Goal: Navigation & Orientation: Find specific page/section

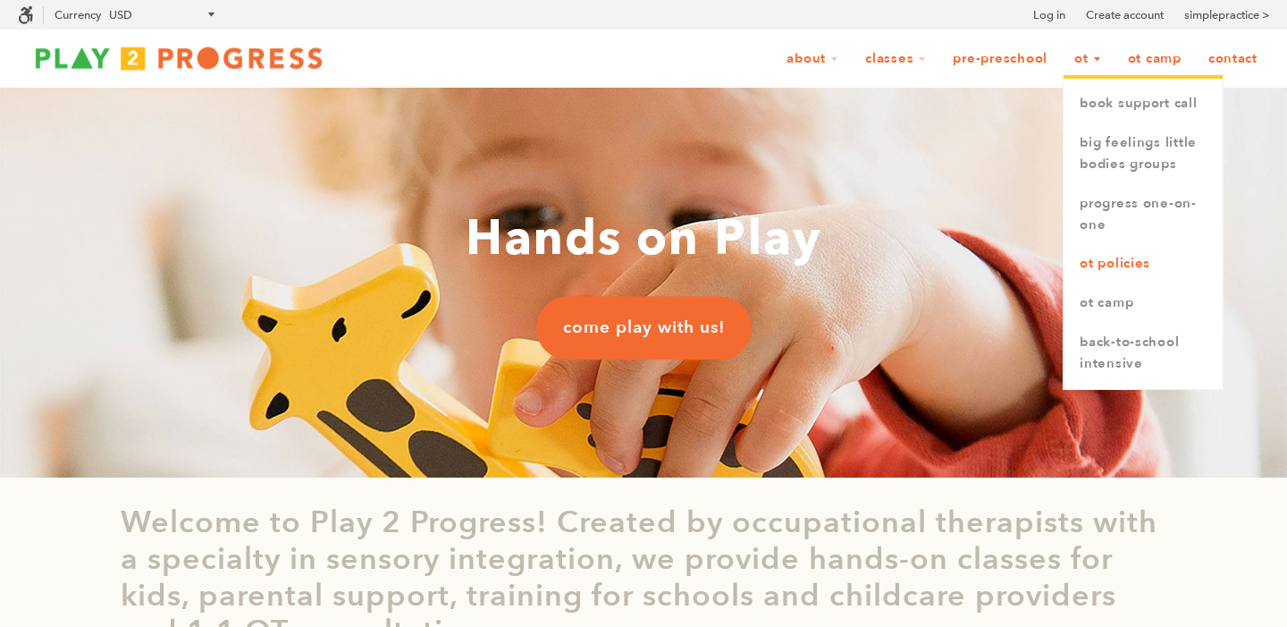
click at [1103, 269] on link "OT Policies" at bounding box center [1143, 263] width 159 height 39
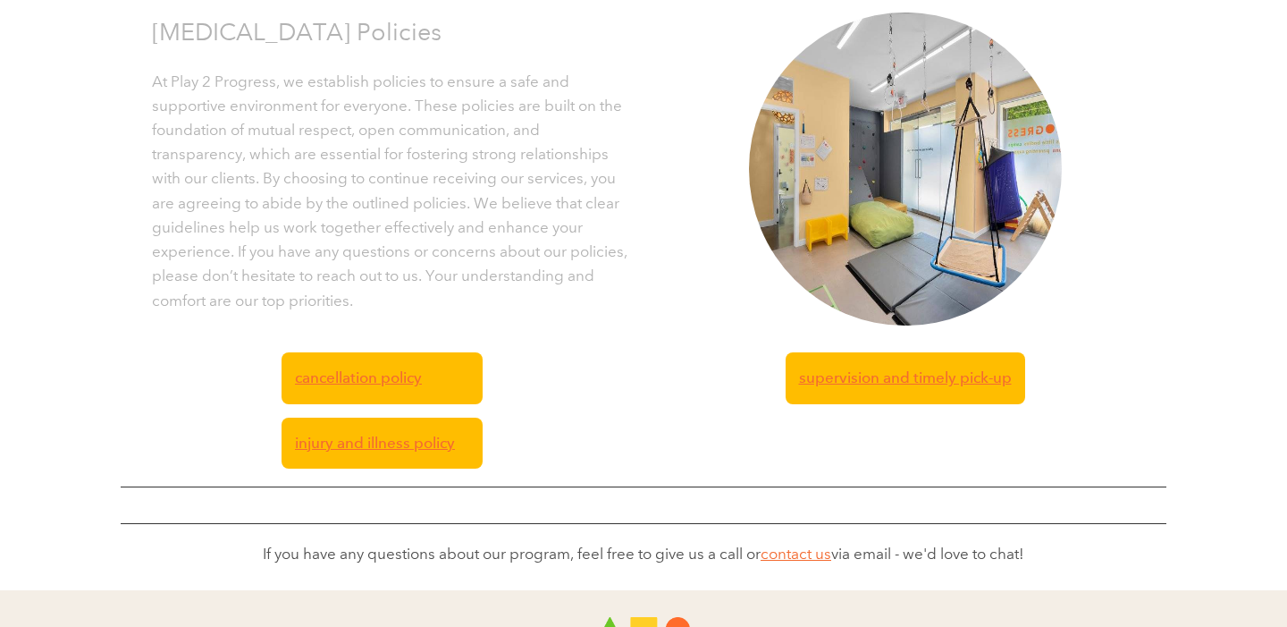
scroll to position [589, 0]
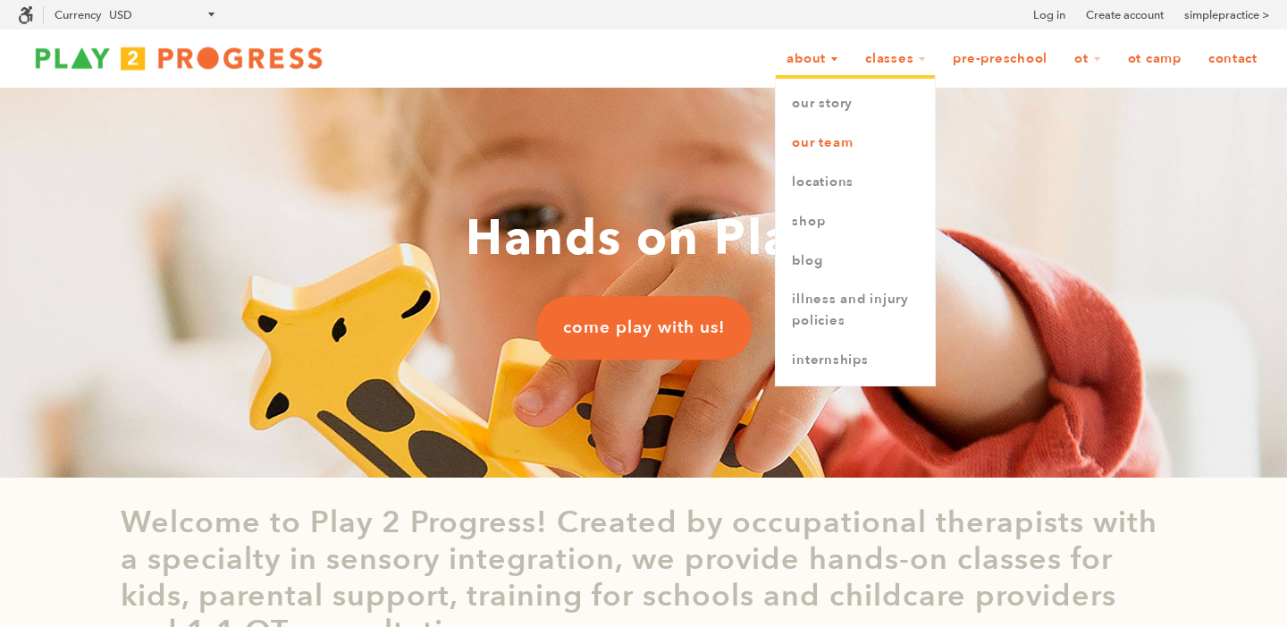
click at [806, 143] on link "Our Team" at bounding box center [855, 142] width 159 height 39
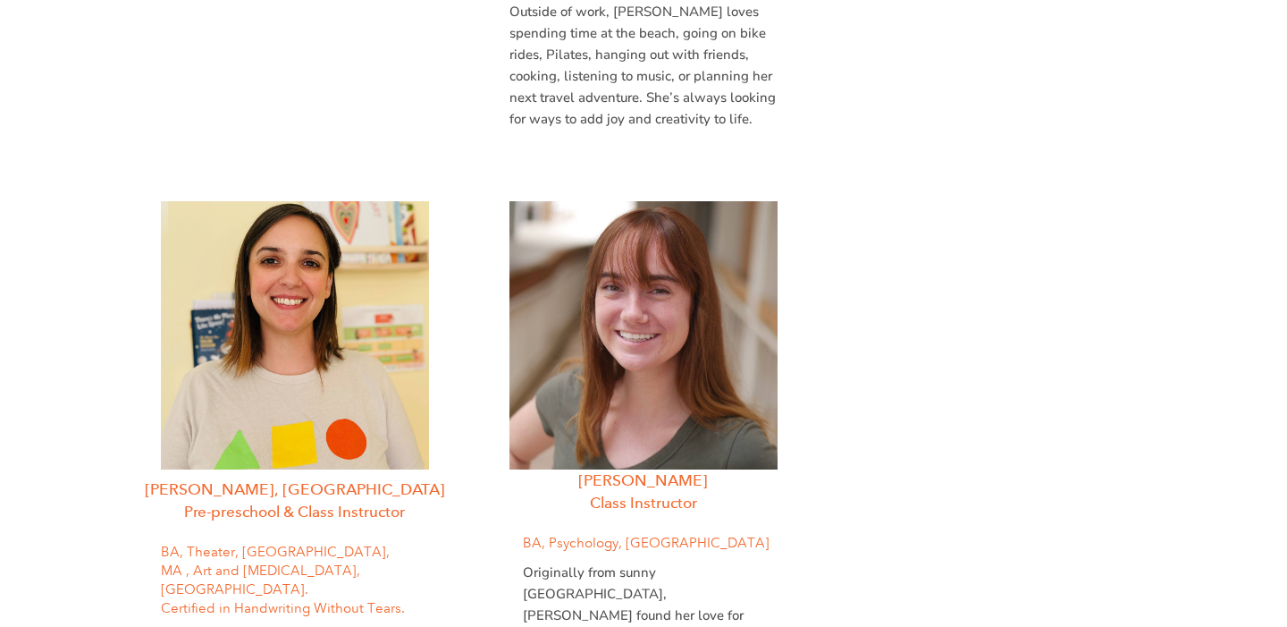
scroll to position [2913, 0]
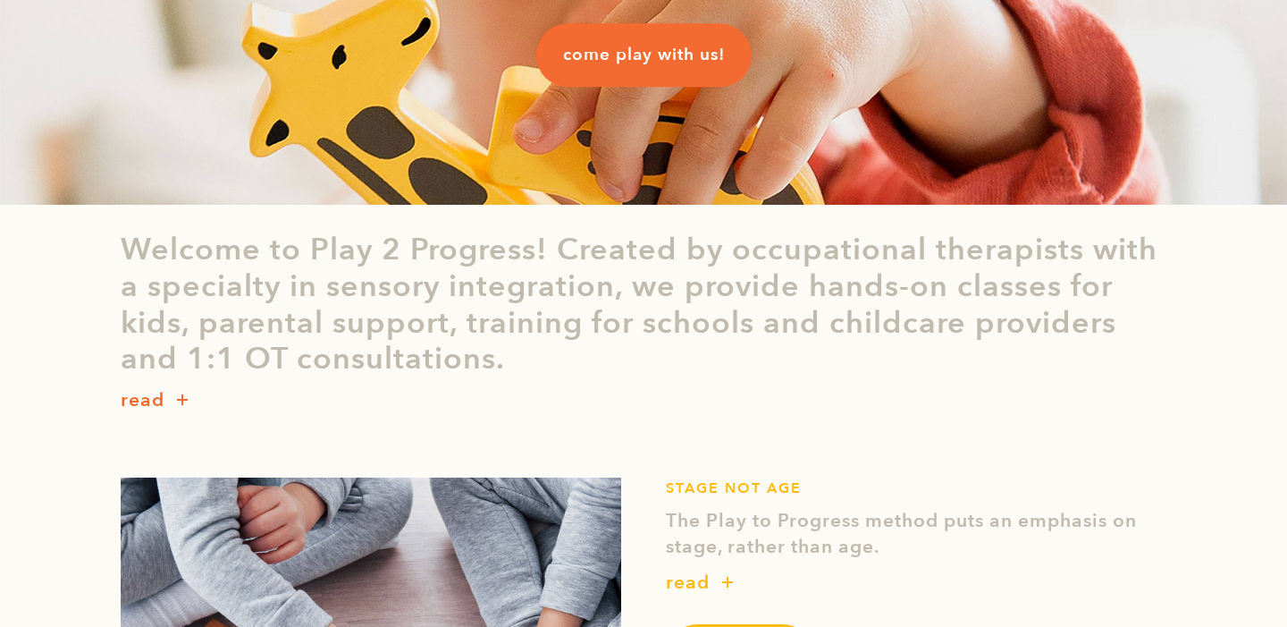
scroll to position [299, 0]
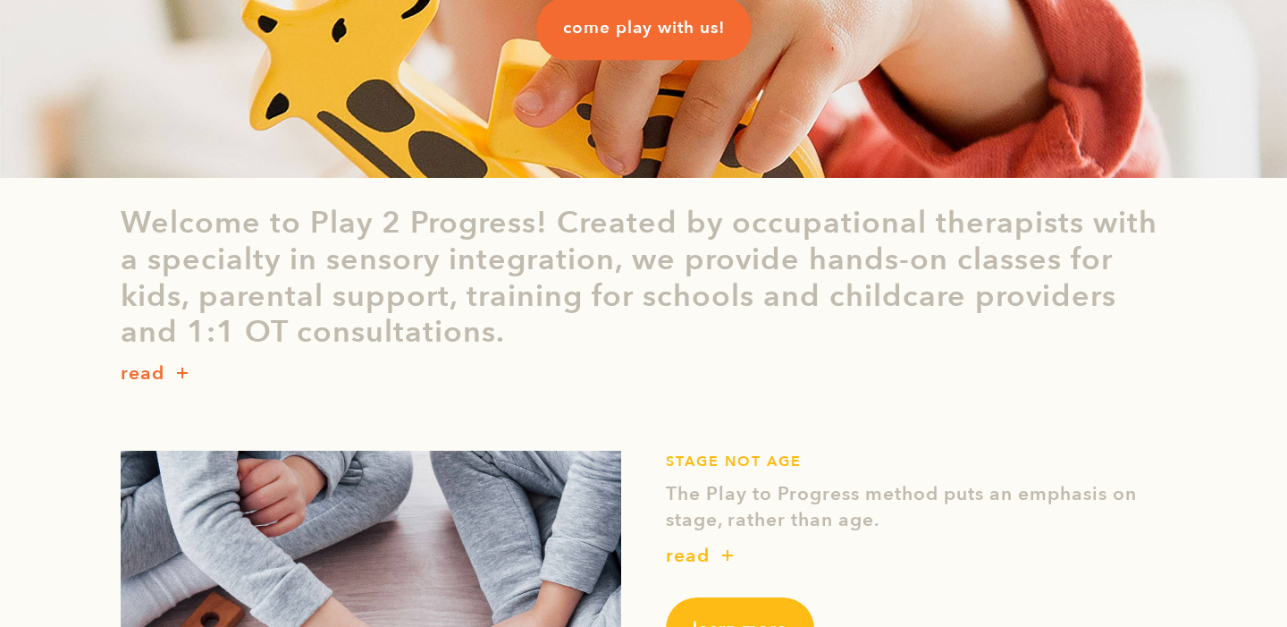
click at [180, 371] on button "button" at bounding box center [182, 374] width 36 height 24
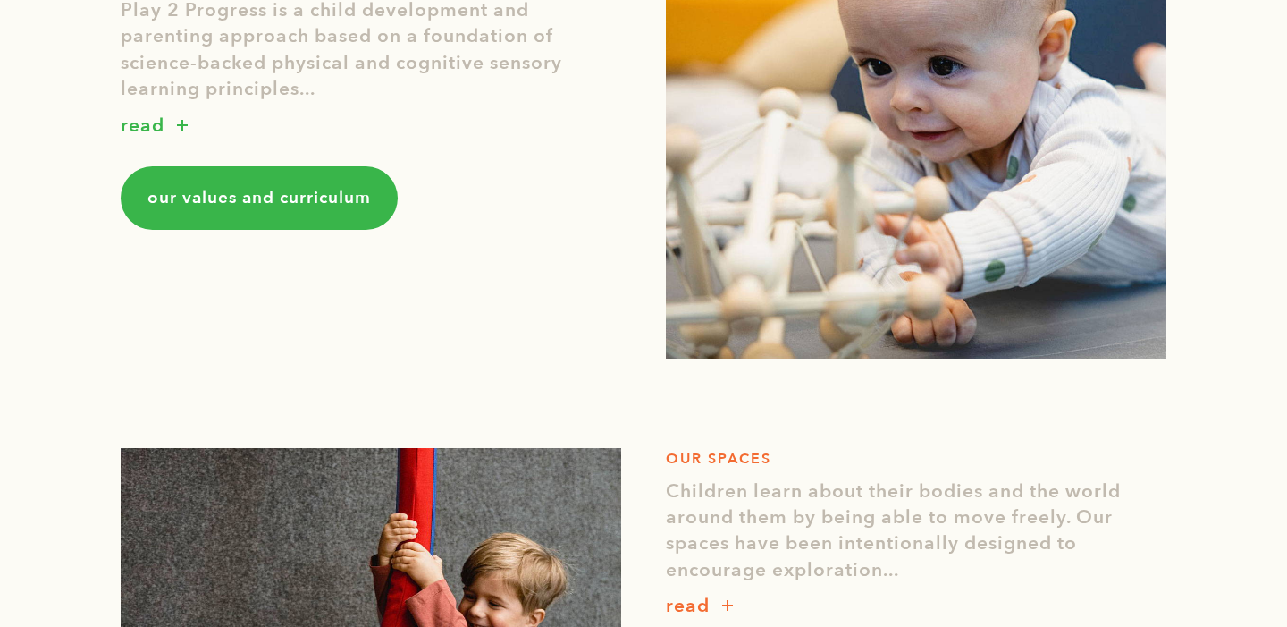
scroll to position [1120, 0]
